Goal: Information Seeking & Learning: Find specific page/section

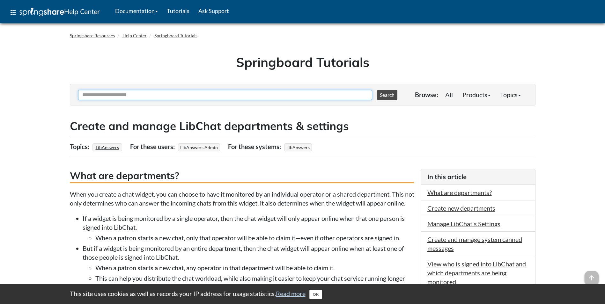
click at [133, 95] on input "Ask Another Question" at bounding box center [225, 95] width 294 height 10
type input "**********"
click at [377, 90] on button "Search" at bounding box center [387, 95] width 20 height 10
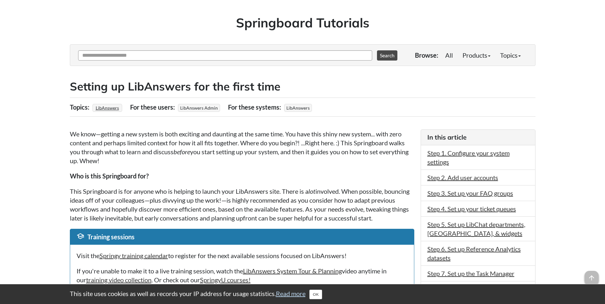
scroll to position [39, 0]
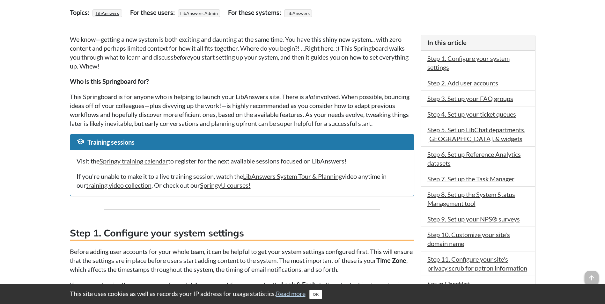
scroll to position [135, 0]
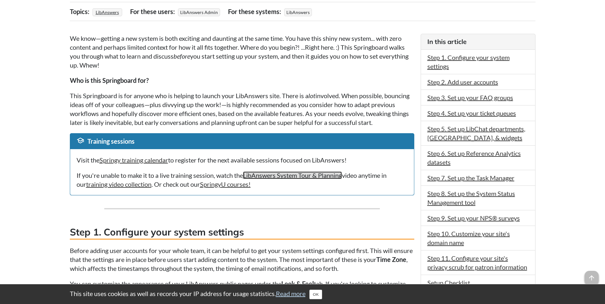
click at [271, 179] on link "LibAnswers System Tour & Planning" at bounding box center [292, 175] width 99 height 8
